Goal: Transaction & Acquisition: Purchase product/service

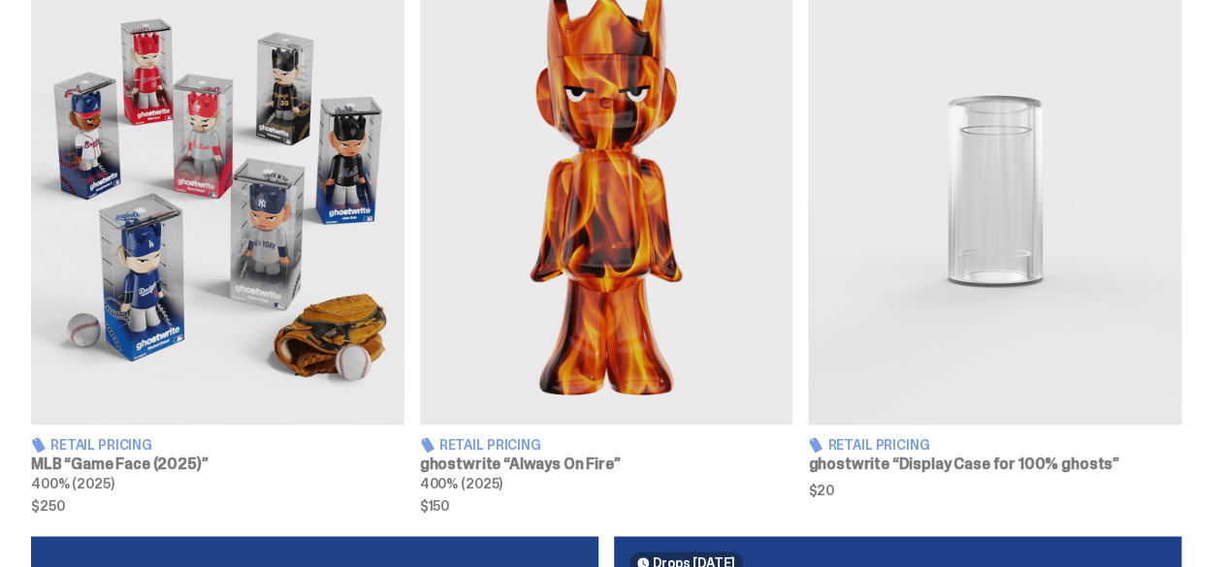
scroll to position [775, 0]
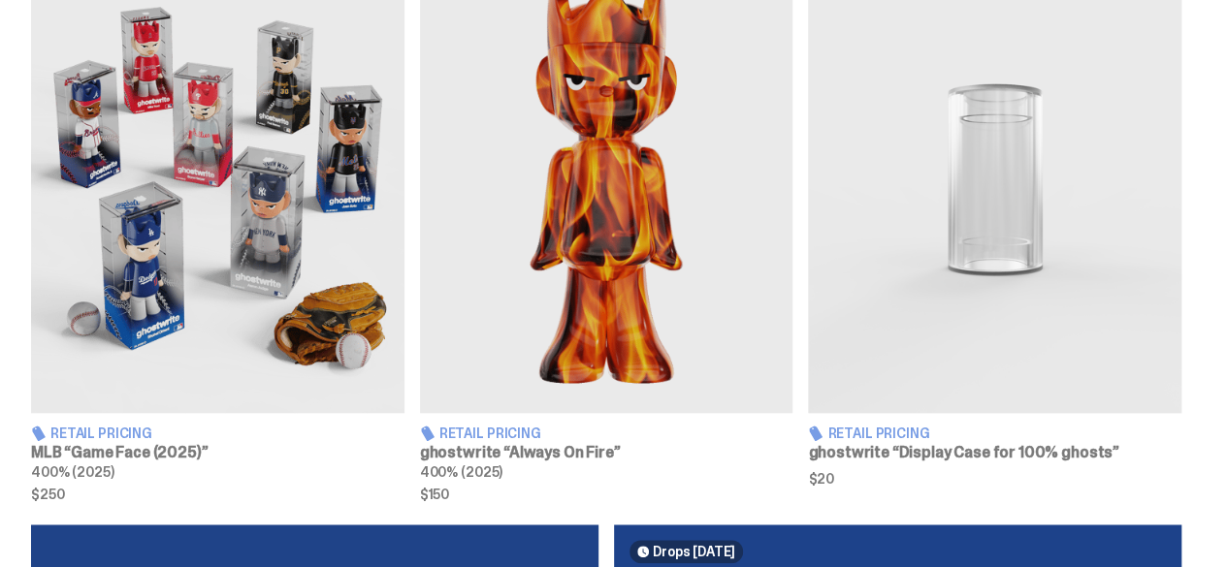
click at [524, 432] on span "Retail Pricing" at bounding box center [490, 434] width 102 height 14
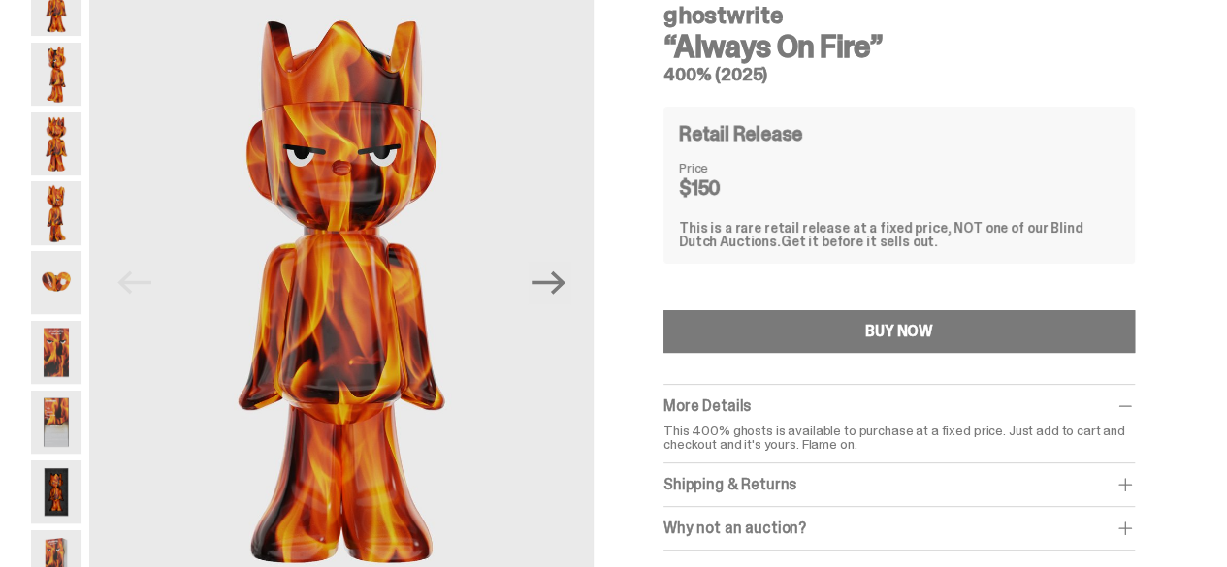
scroll to position [108, 0]
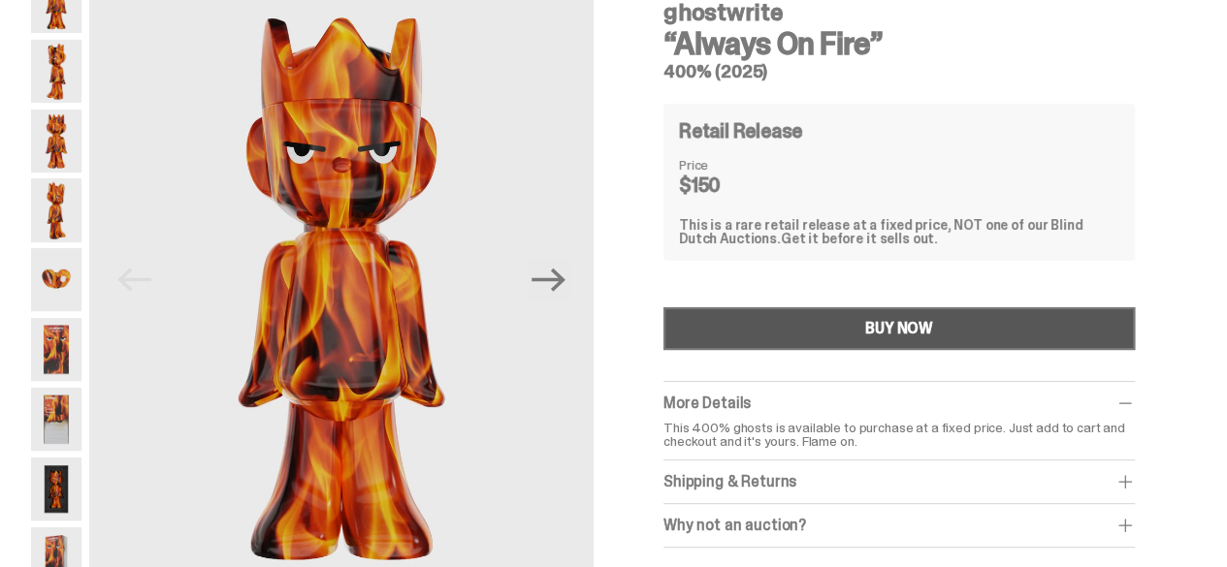
click at [707, 347] on button "BUY NOW" at bounding box center [898, 328] width 471 height 43
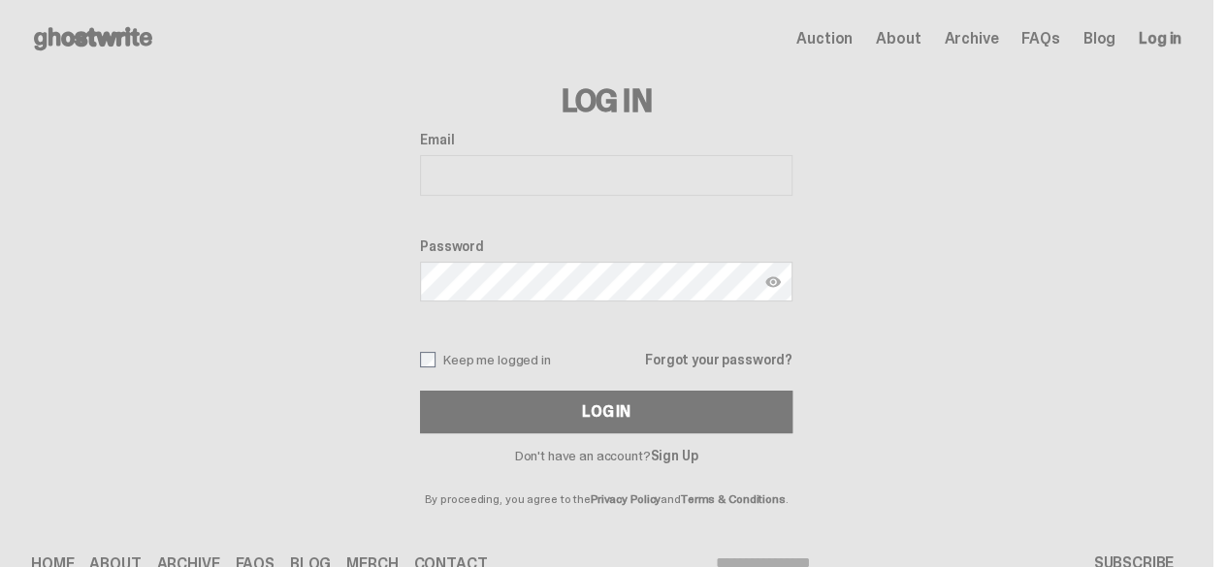
click at [571, 168] on input "Email" at bounding box center [606, 175] width 372 height 41
type input "**********"
click at [420, 391] on button "Log In" at bounding box center [606, 412] width 372 height 43
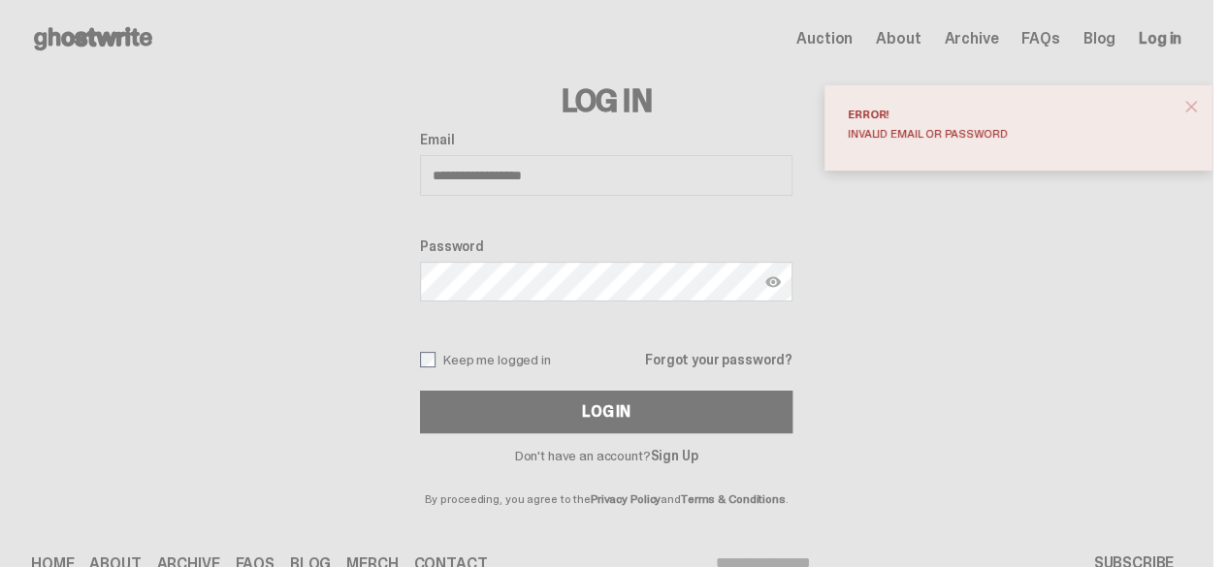
click at [420, 391] on button "Log In" at bounding box center [606, 412] width 372 height 43
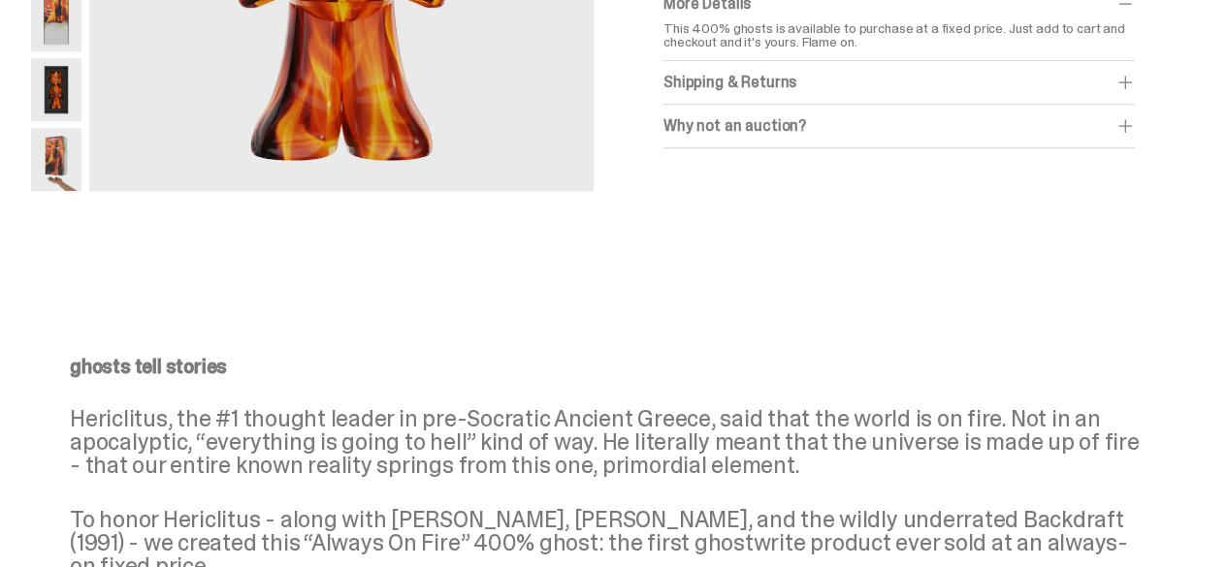
scroll to position [418, 0]
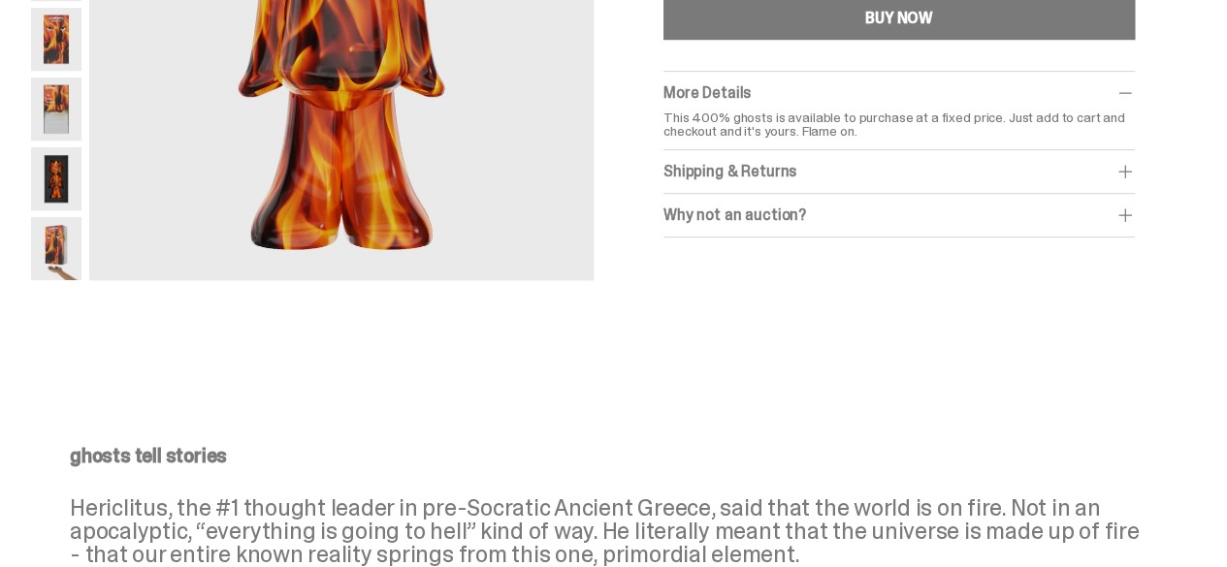
click at [828, 173] on div "Shipping & Returns" at bounding box center [898, 171] width 471 height 19
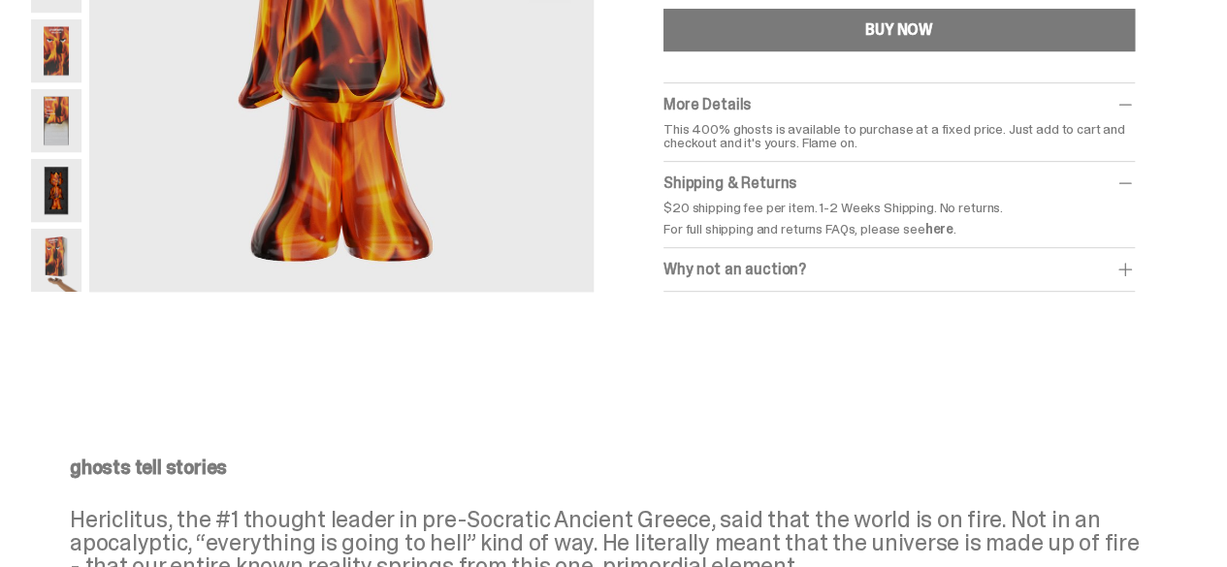
scroll to position [204, 0]
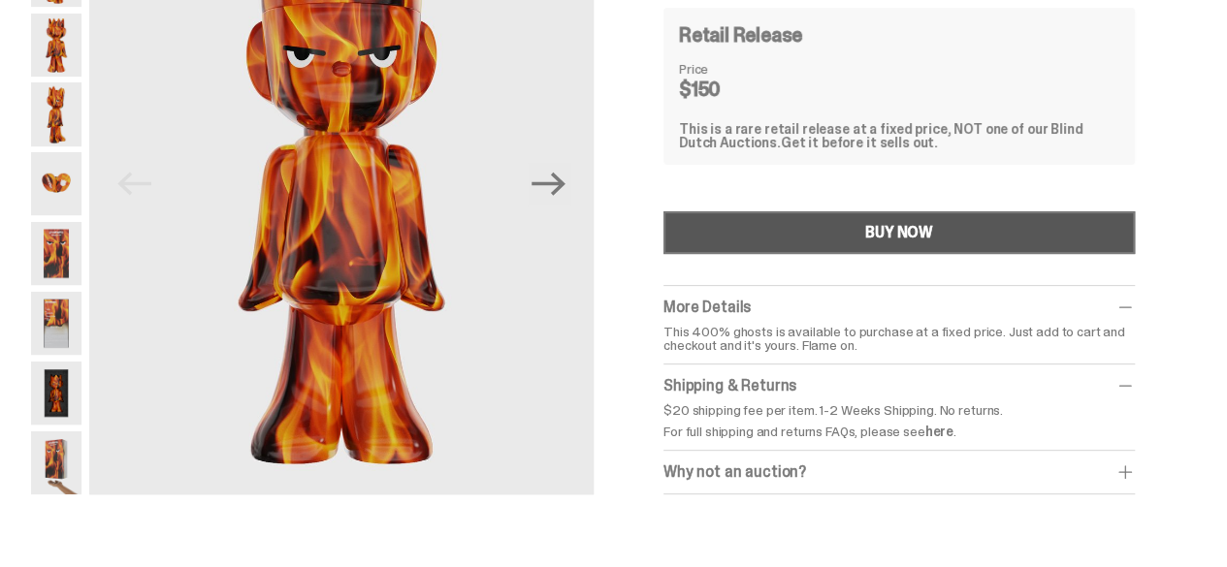
click at [890, 250] on button "BUY NOW" at bounding box center [898, 232] width 471 height 43
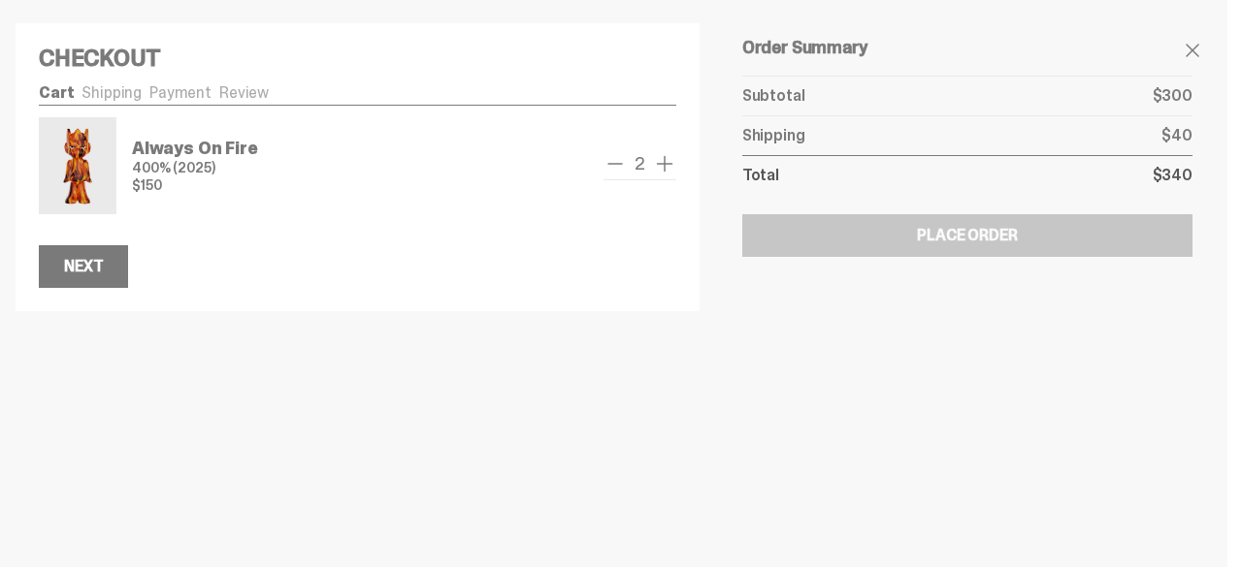
click at [620, 162] on span "remove one" at bounding box center [614, 163] width 23 height 23
click at [664, 166] on span "add one" at bounding box center [664, 163] width 23 height 23
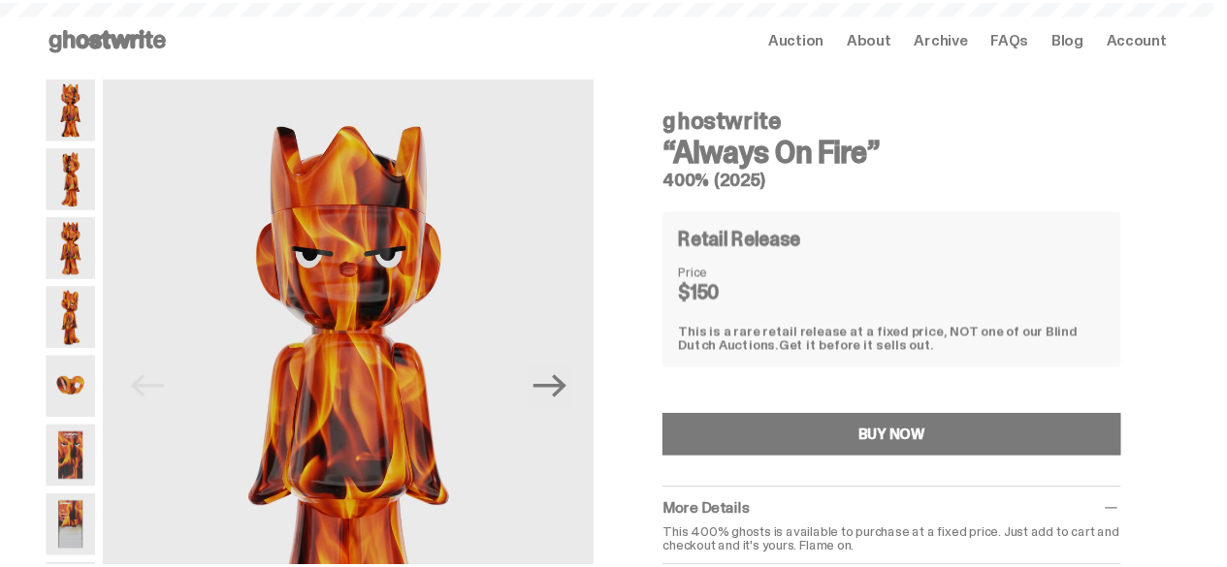
scroll to position [204, 0]
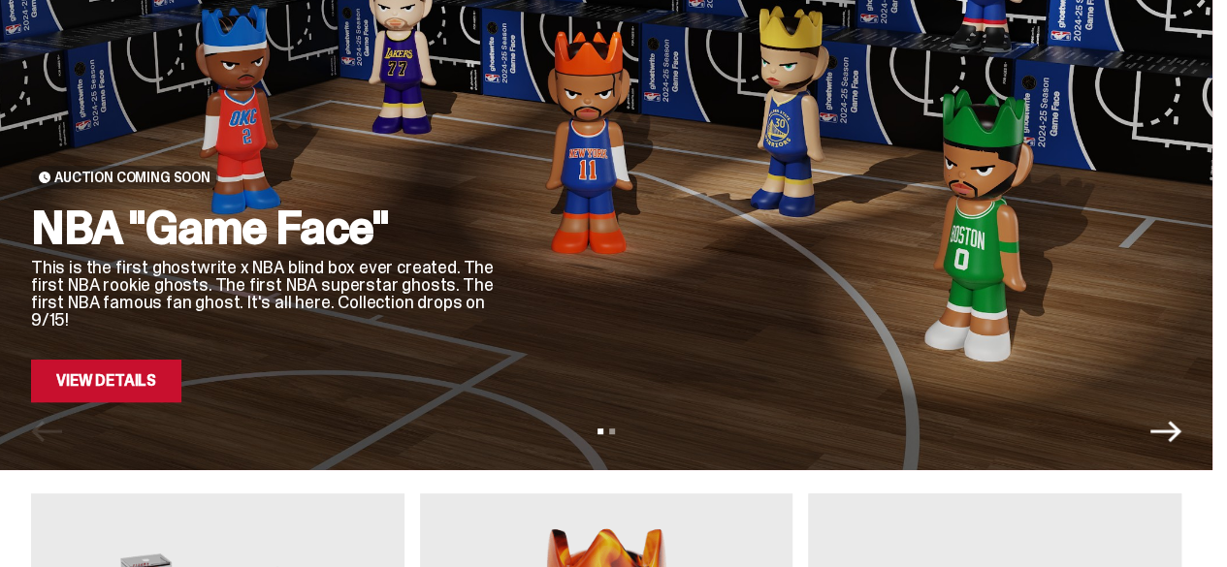
scroll to position [285, 0]
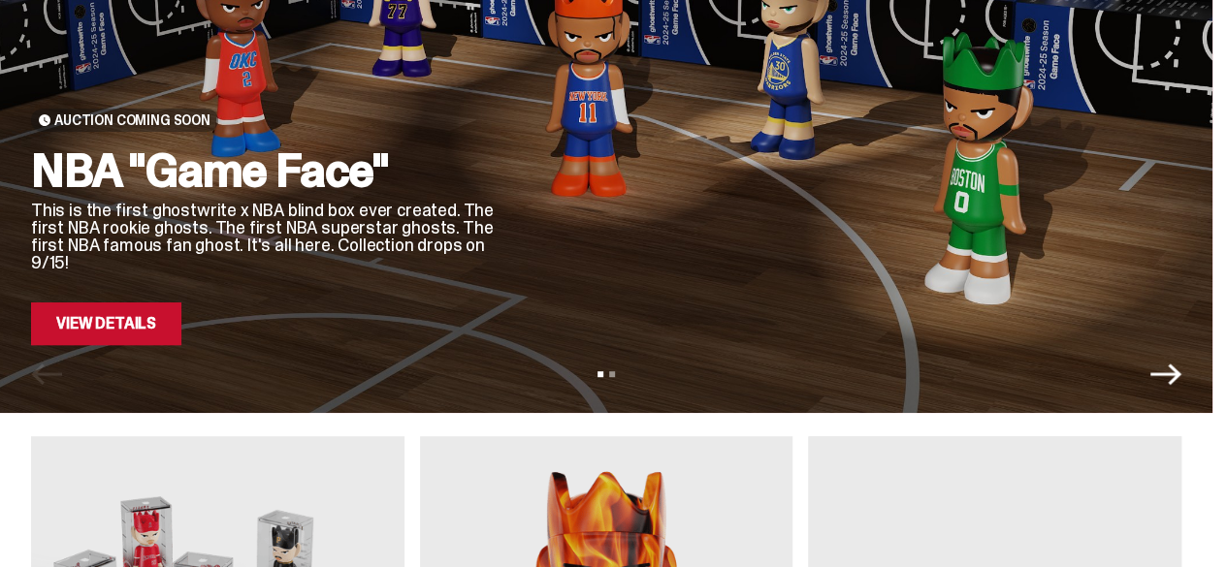
click at [173, 335] on link "View Details" at bounding box center [106, 324] width 150 height 43
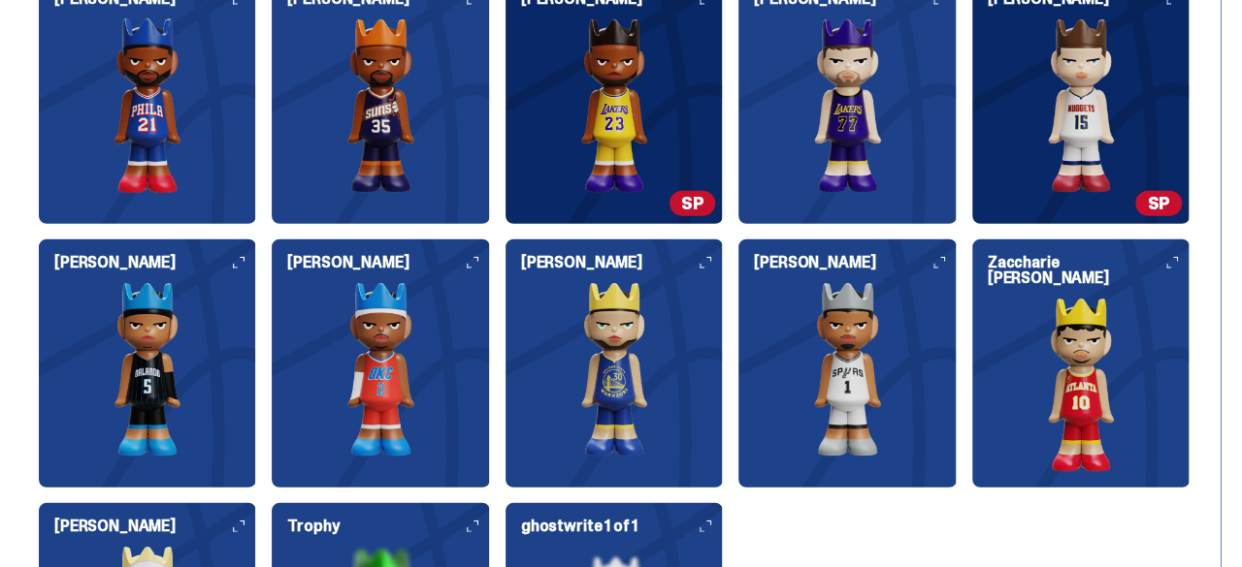
scroll to position [2578, 0]
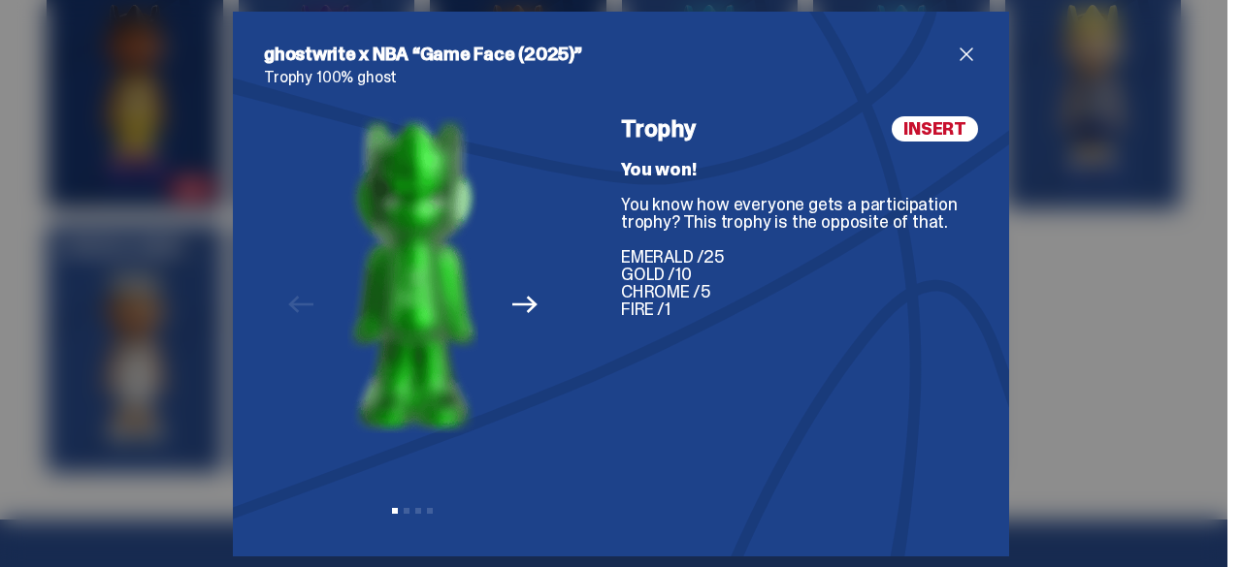
click at [503, 307] on button "Next" at bounding box center [524, 305] width 43 height 43
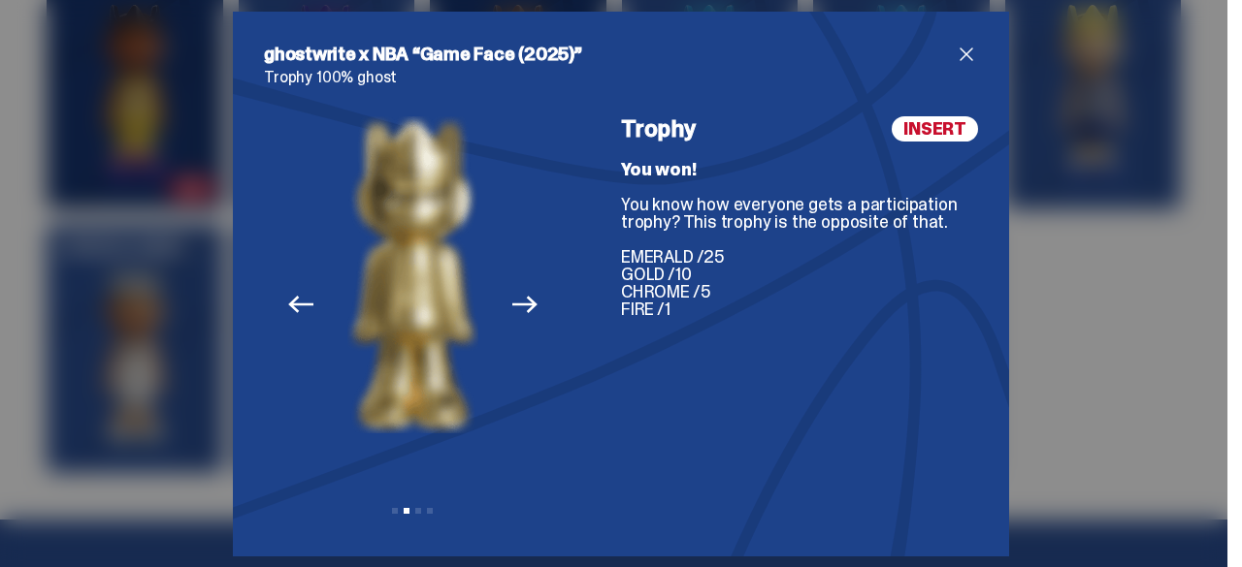
click at [503, 307] on button "Next" at bounding box center [524, 305] width 43 height 43
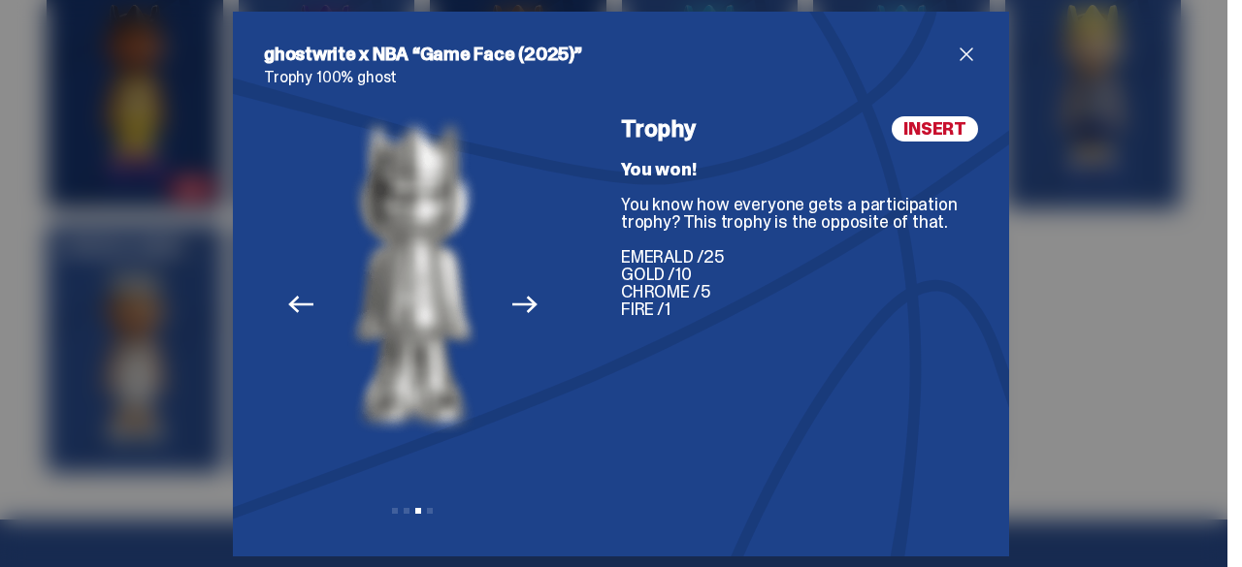
click at [503, 307] on button "Next" at bounding box center [524, 305] width 43 height 43
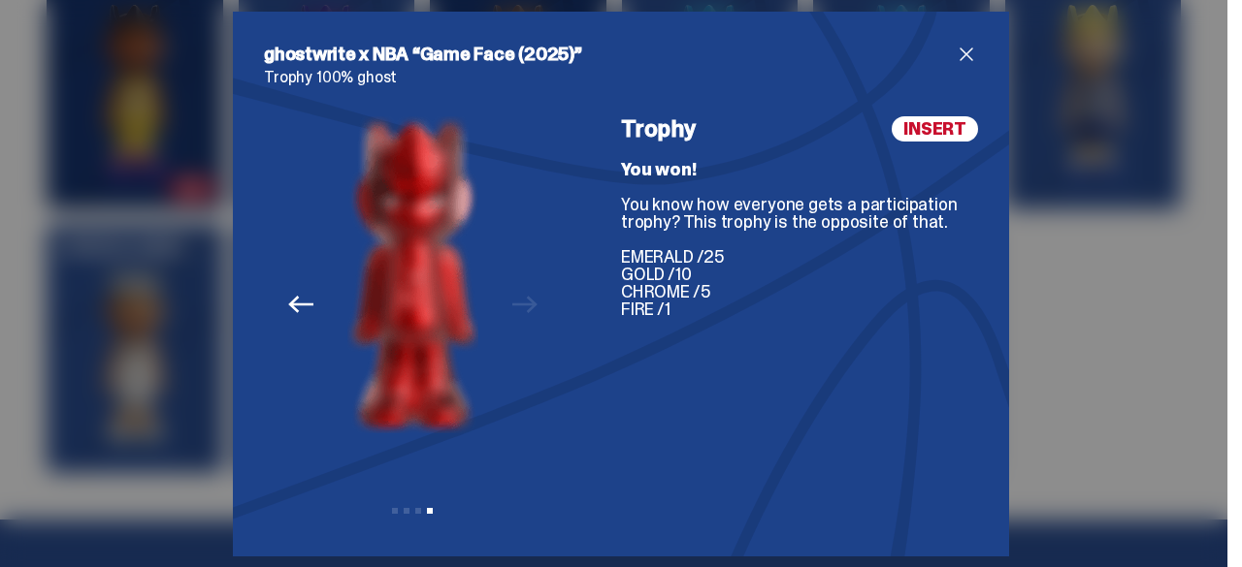
click at [966, 45] on span "close" at bounding box center [965, 54] width 23 height 23
